Goal: Obtain resource: Obtain resource

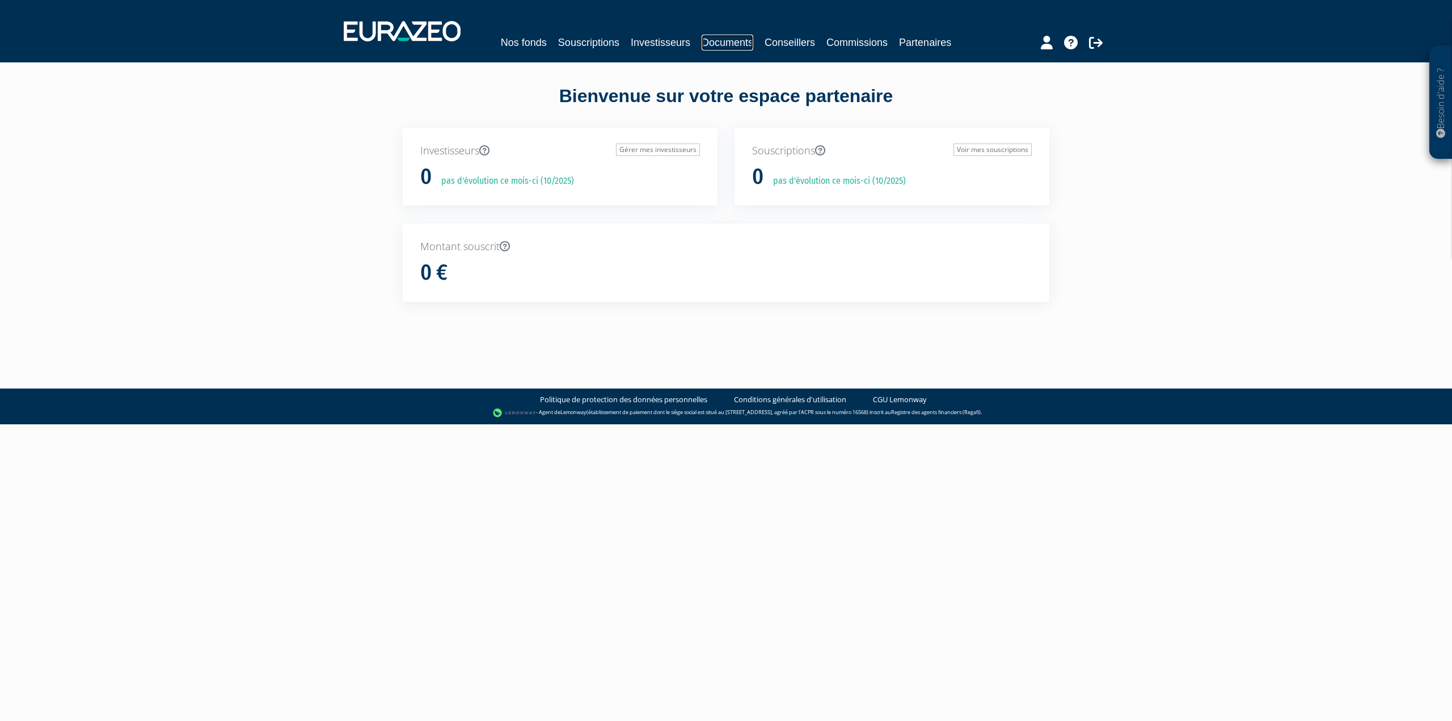
click at [726, 42] on link "Documents" at bounding box center [728, 43] width 52 height 16
click at [522, 40] on link "Nos fonds" at bounding box center [524, 43] width 46 height 16
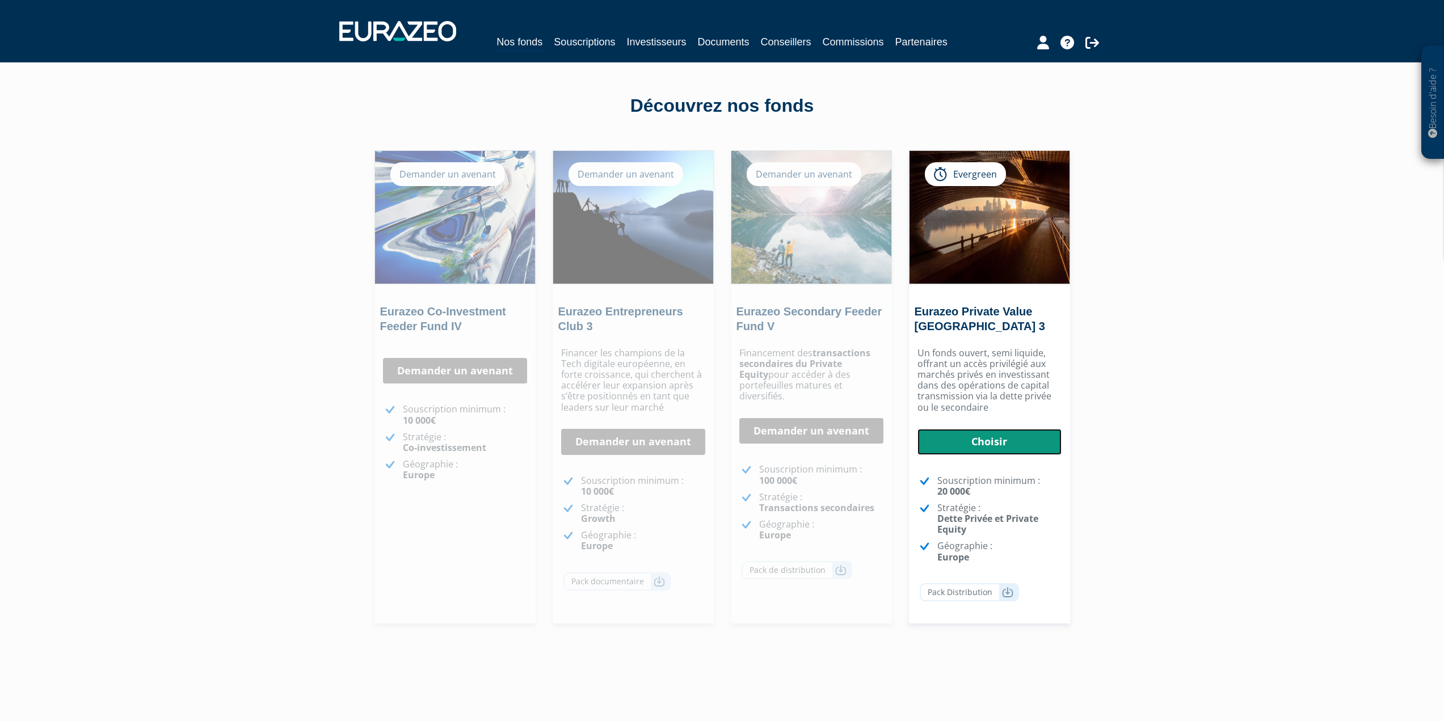
click at [1004, 443] on link "Choisir" at bounding box center [989, 442] width 144 height 26
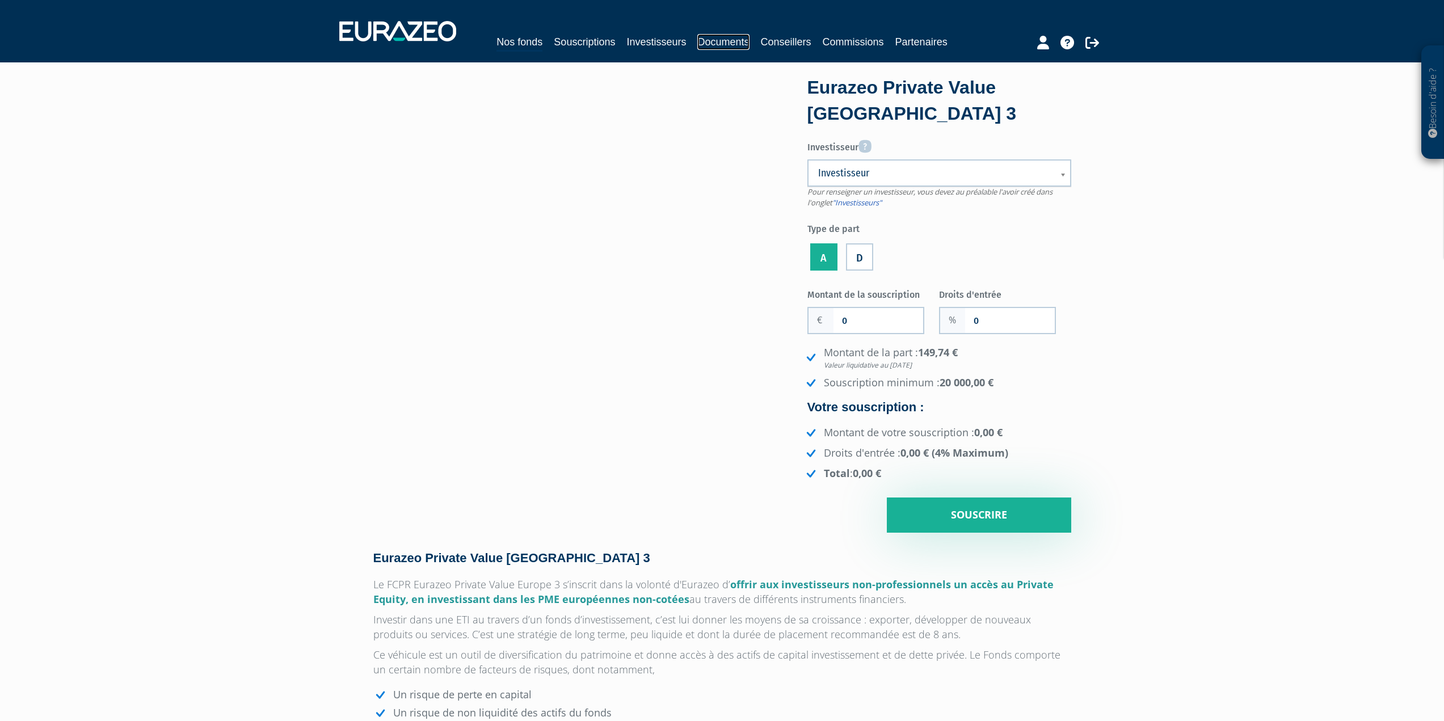
click at [737, 36] on link "Documents" at bounding box center [723, 42] width 52 height 16
click at [735, 41] on link "Documents" at bounding box center [723, 42] width 52 height 16
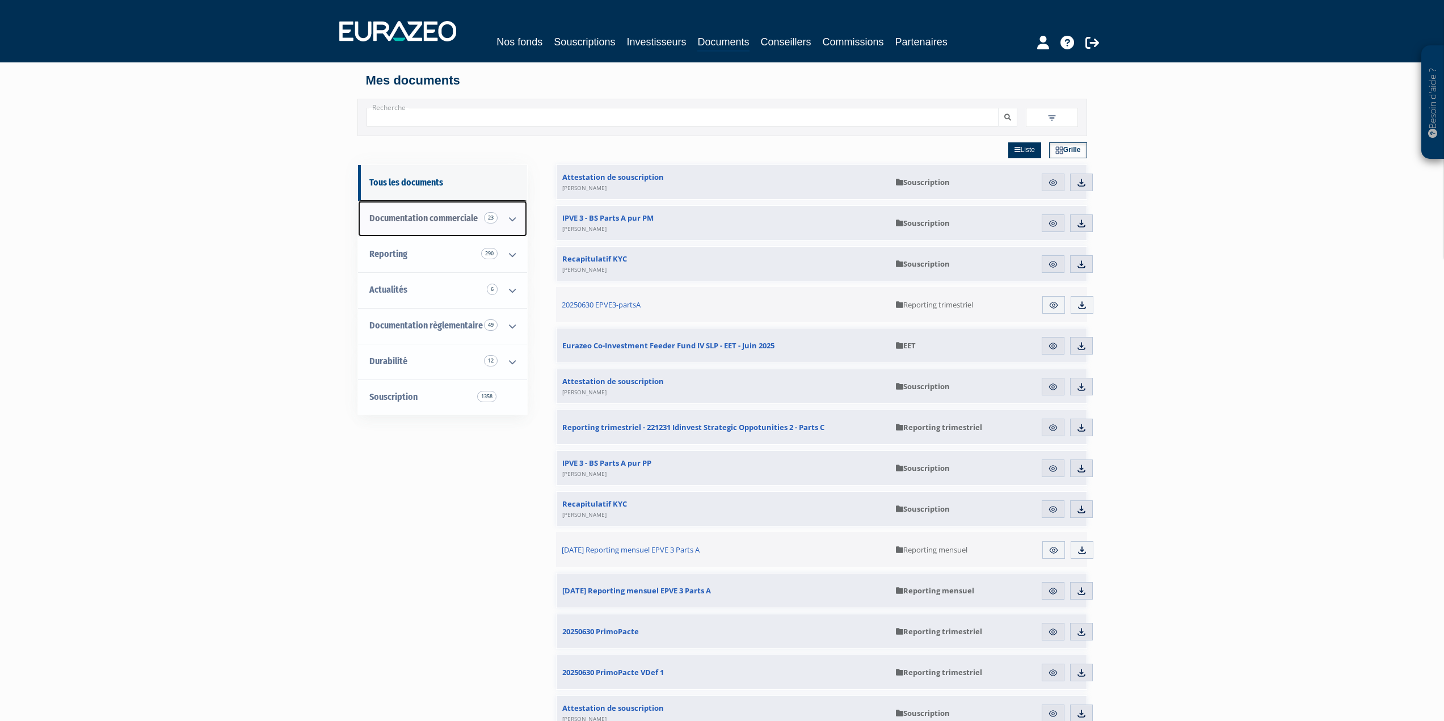
click at [509, 217] on icon at bounding box center [513, 218] width 30 height 35
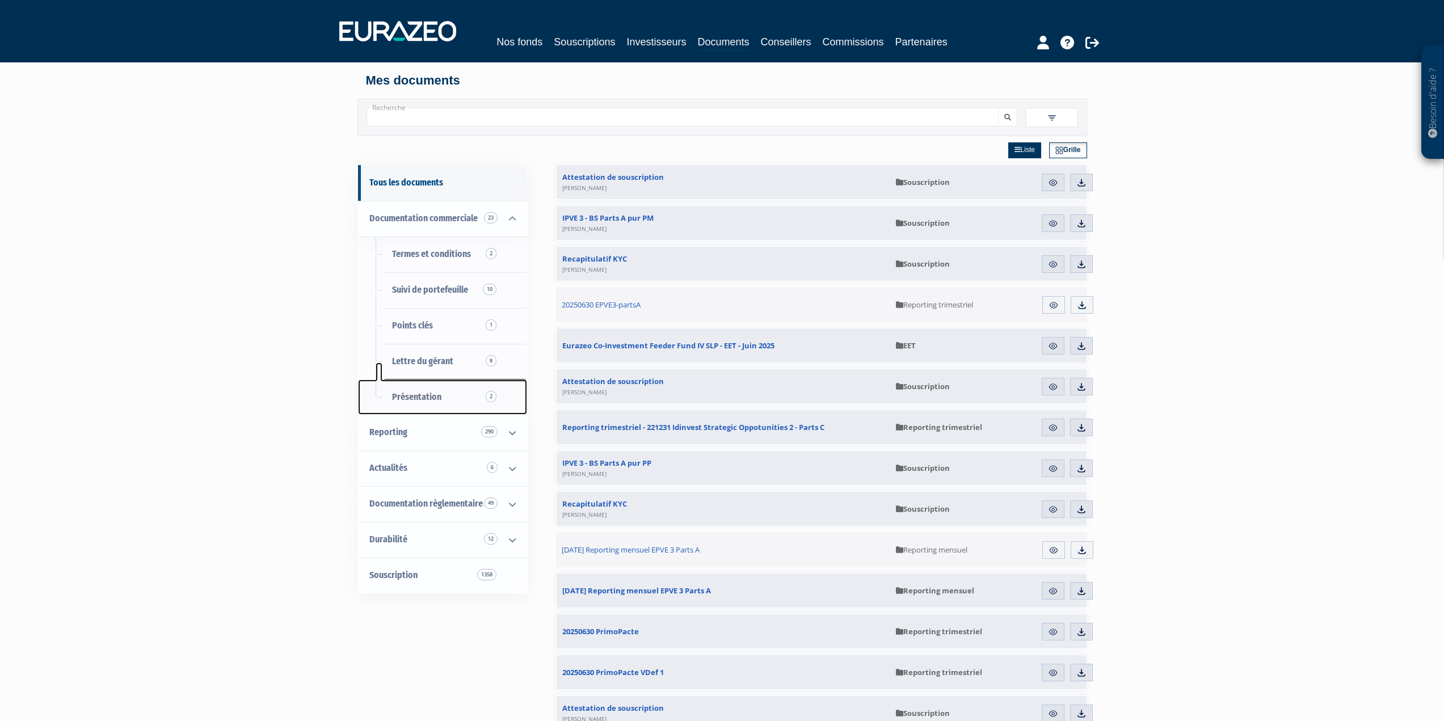
click at [435, 396] on span "Présentation 2" at bounding box center [416, 396] width 49 height 11
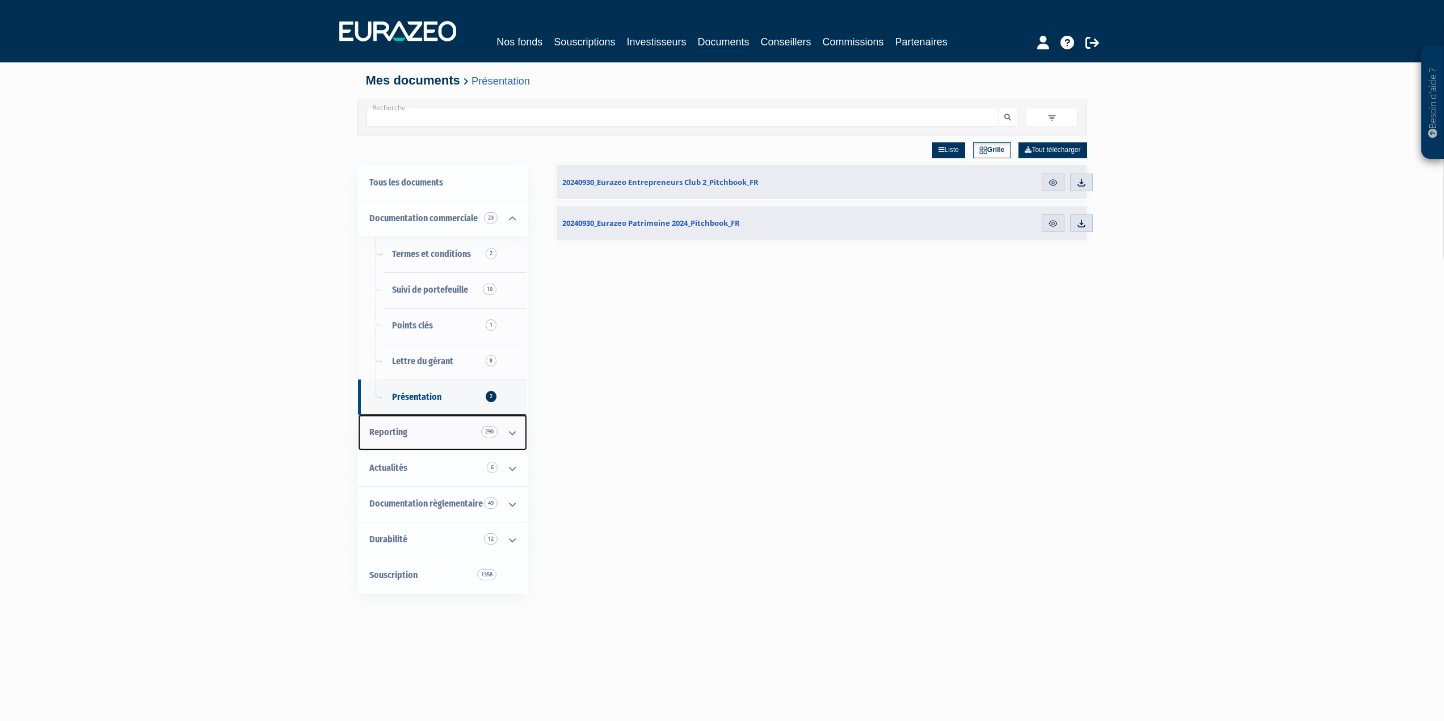
click at [377, 435] on span "Reporting 290" at bounding box center [388, 432] width 38 height 11
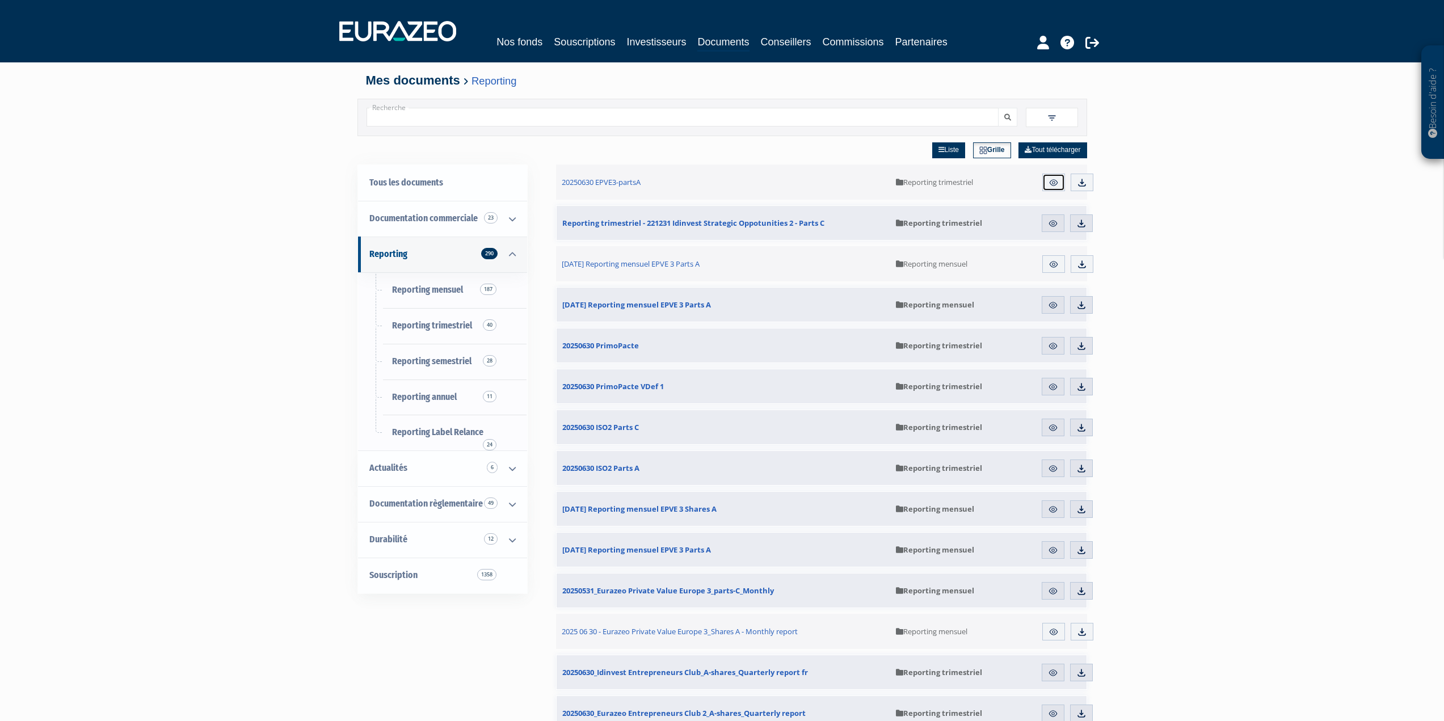
click at [1052, 181] on img at bounding box center [1054, 183] width 10 height 10
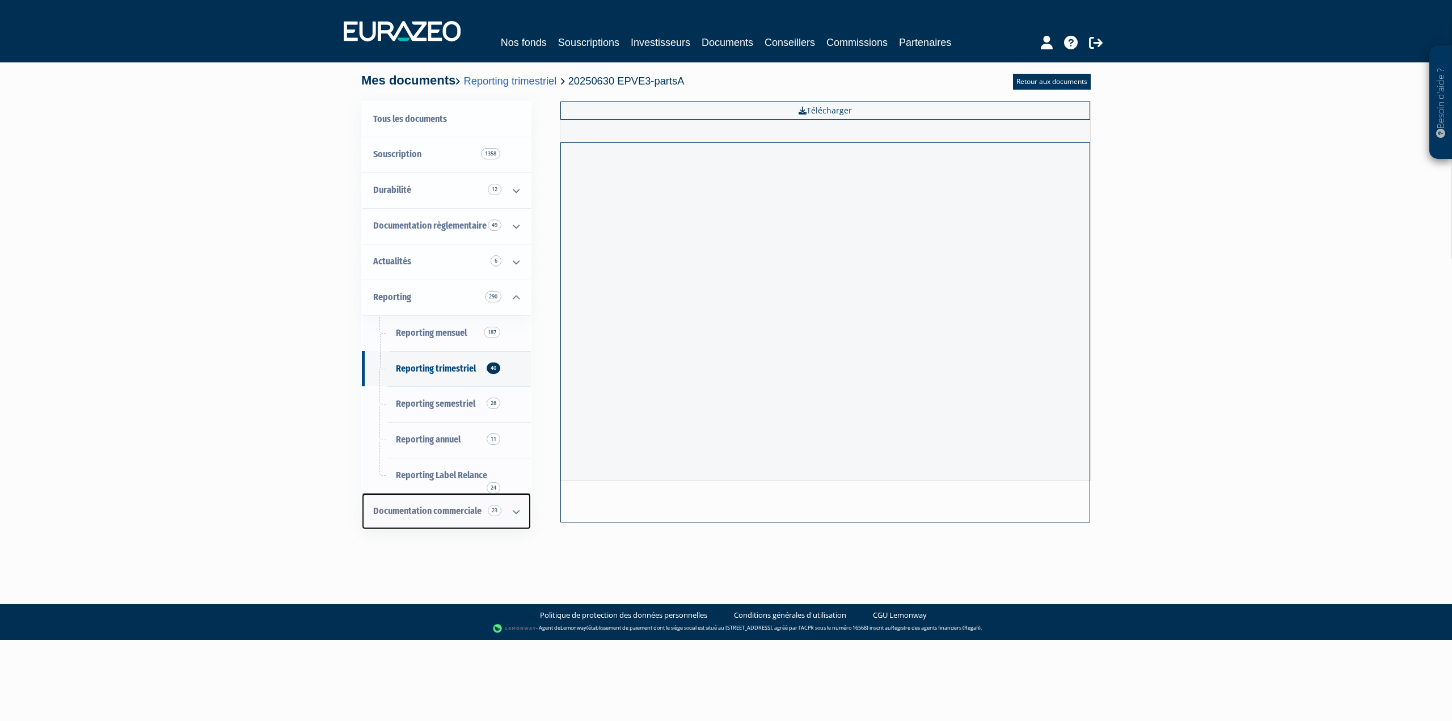
click at [445, 515] on span "Documentation commerciale 23" at bounding box center [427, 511] width 108 height 11
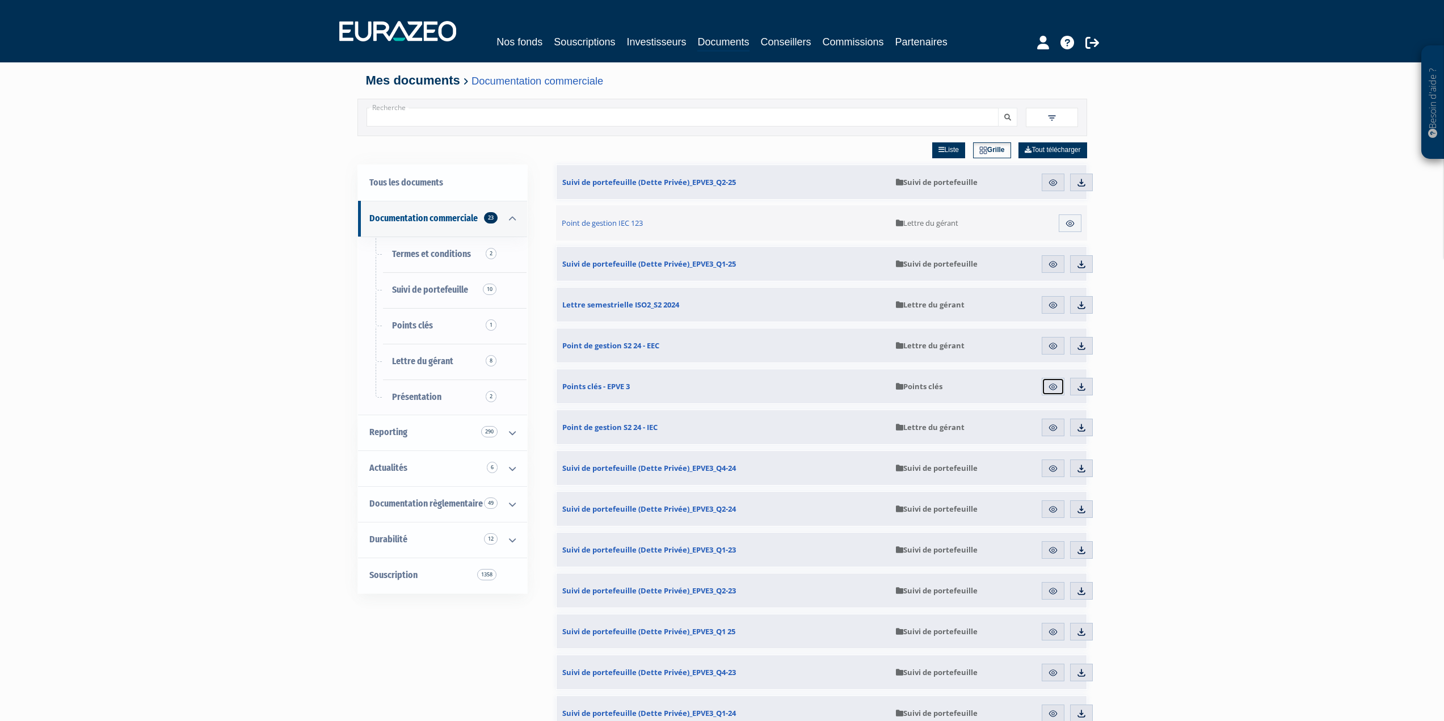
click at [1052, 384] on img at bounding box center [1053, 387] width 10 height 10
